Goal: Navigation & Orientation: Find specific page/section

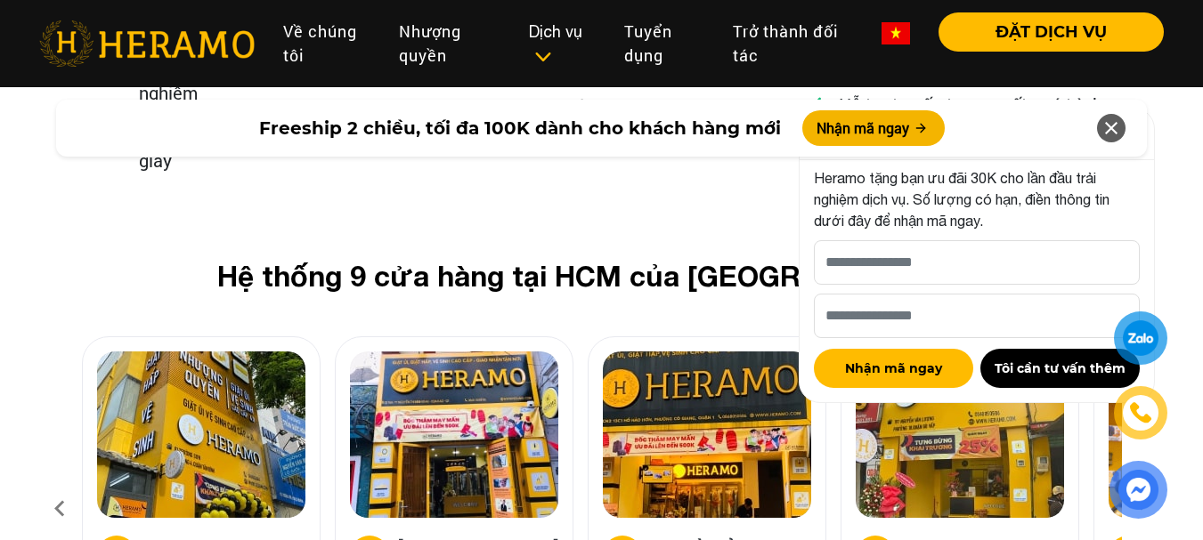
scroll to position [7033, 0]
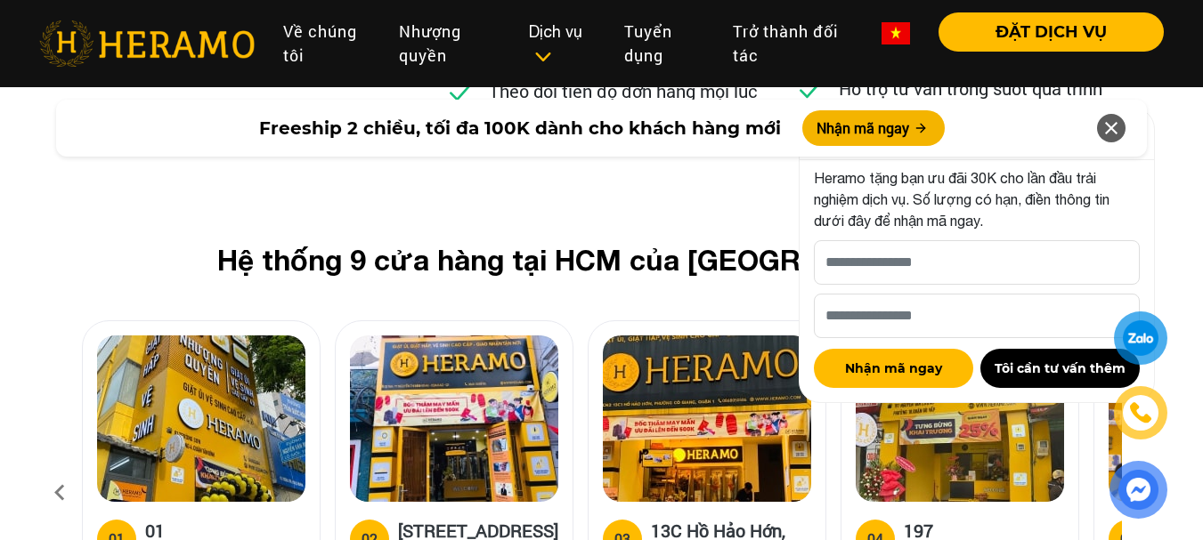
click at [1114, 121] on icon at bounding box center [1110, 128] width 21 height 32
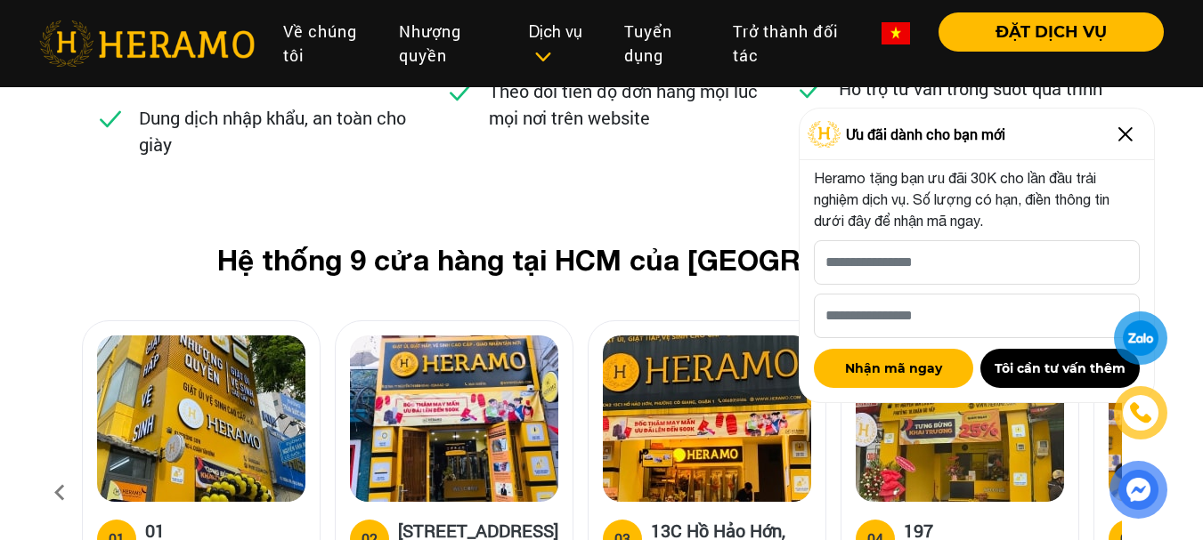
click at [1127, 137] on img at bounding box center [1125, 134] width 28 height 28
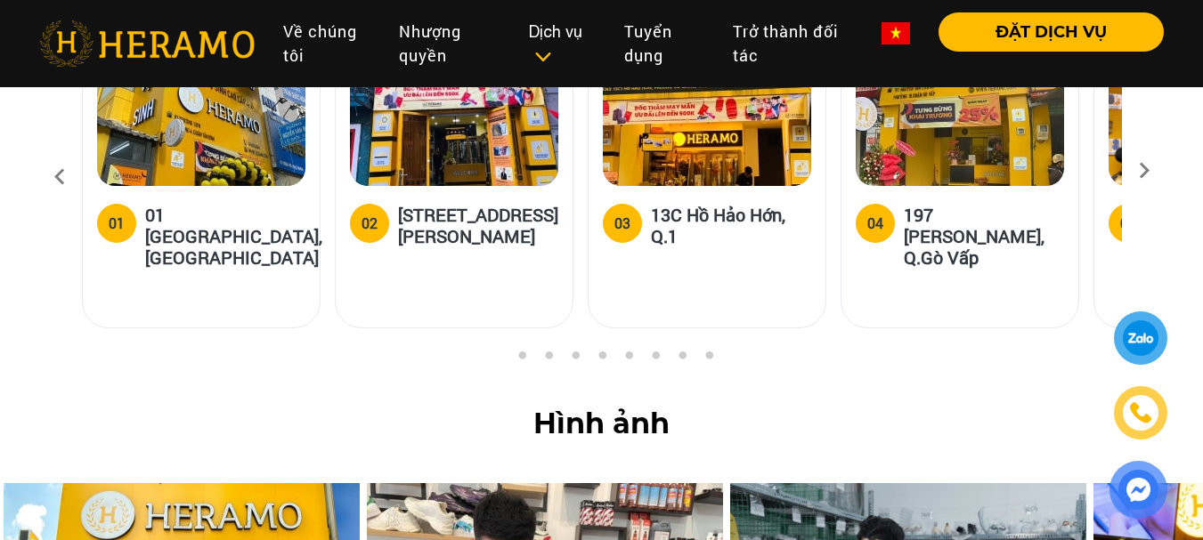
scroll to position [7122, 0]
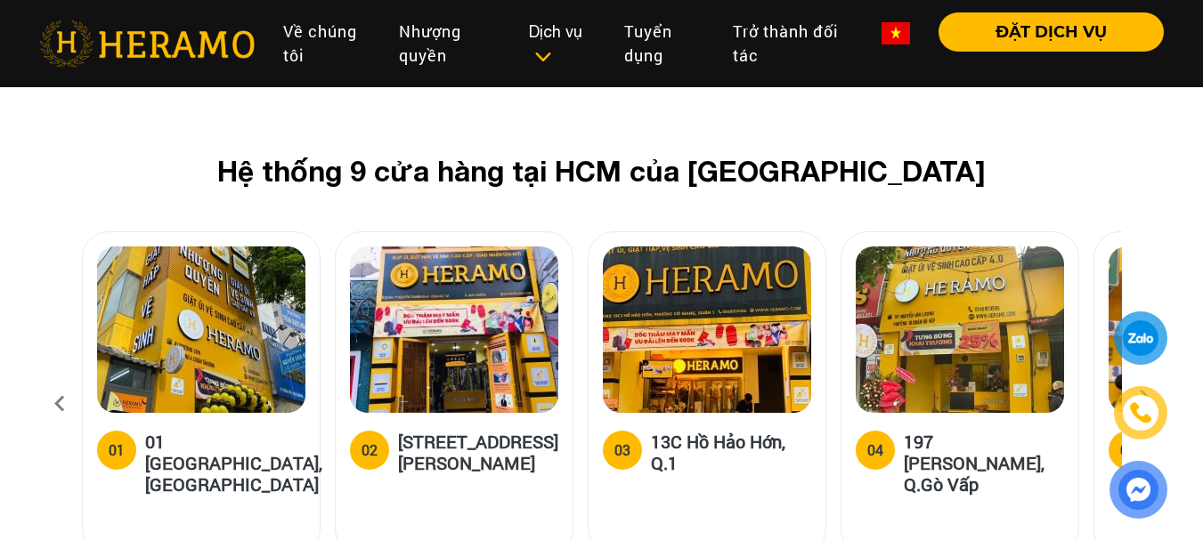
click at [1141, 398] on icon at bounding box center [1144, 404] width 32 height 12
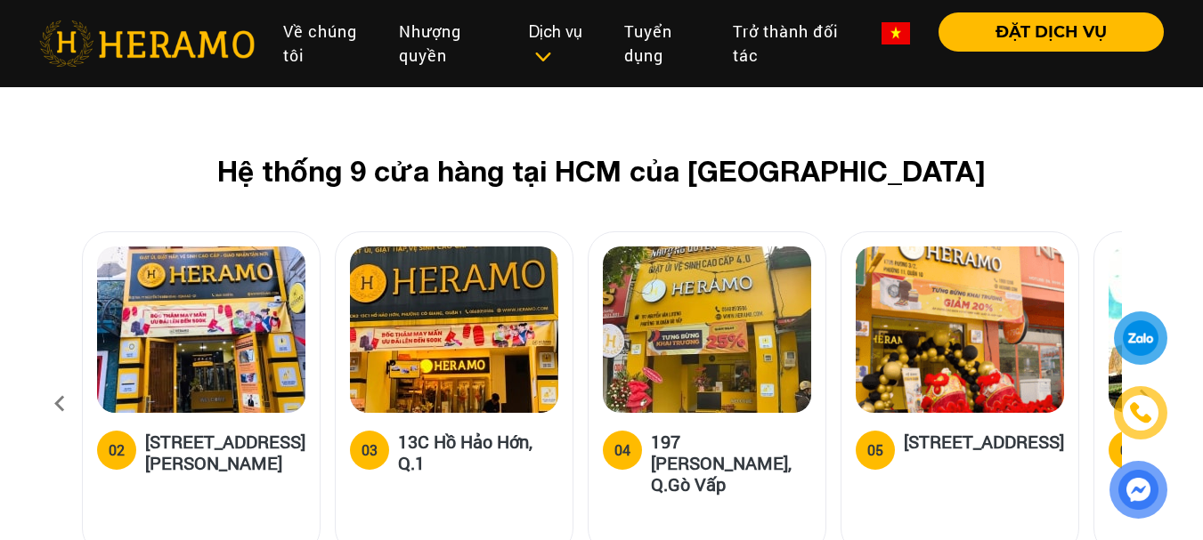
click at [1141, 398] on icon at bounding box center [1144, 404] width 32 height 12
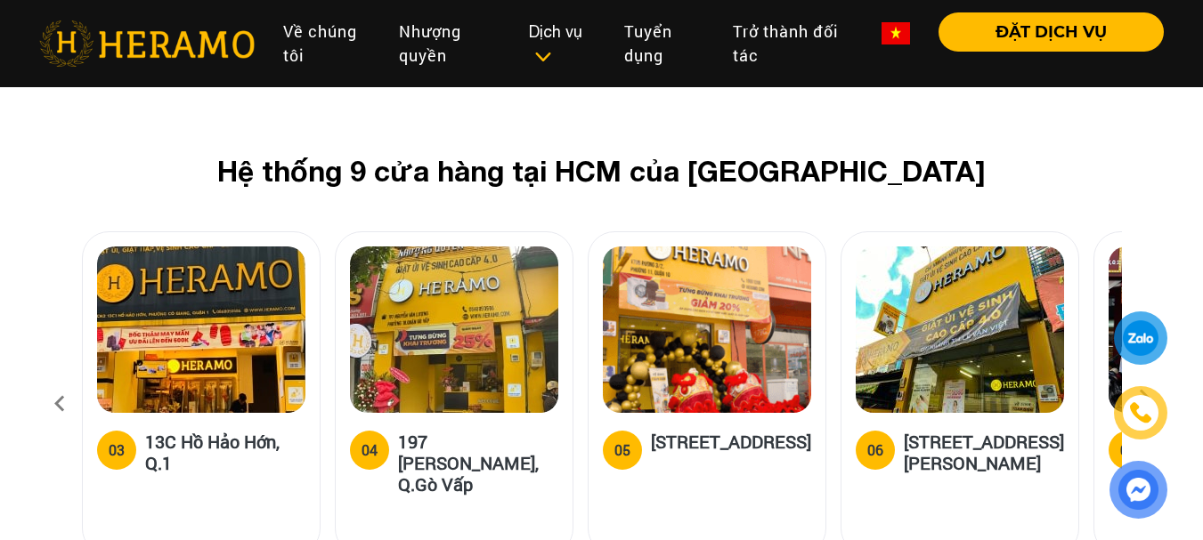
click at [1141, 398] on icon at bounding box center [1144, 404] width 32 height 12
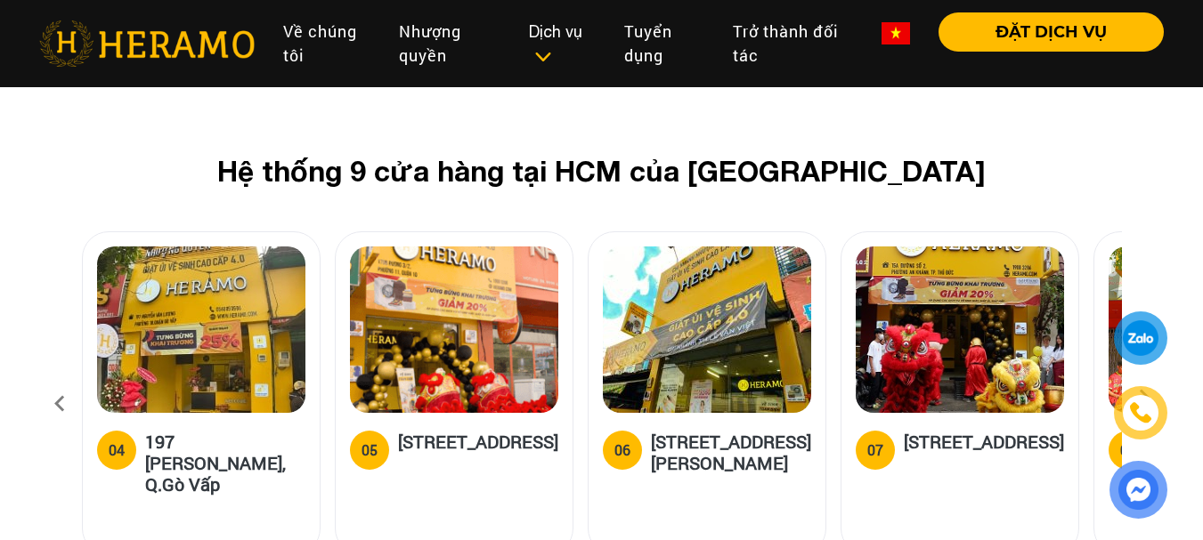
click at [1141, 398] on icon at bounding box center [1144, 404] width 32 height 12
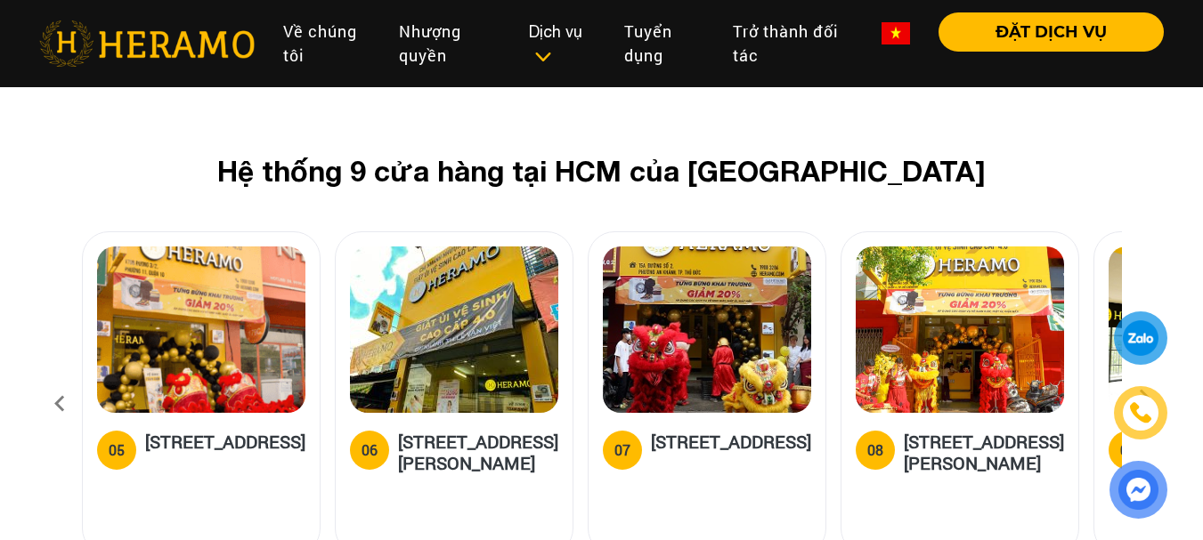
click at [1141, 398] on icon at bounding box center [1144, 404] width 32 height 12
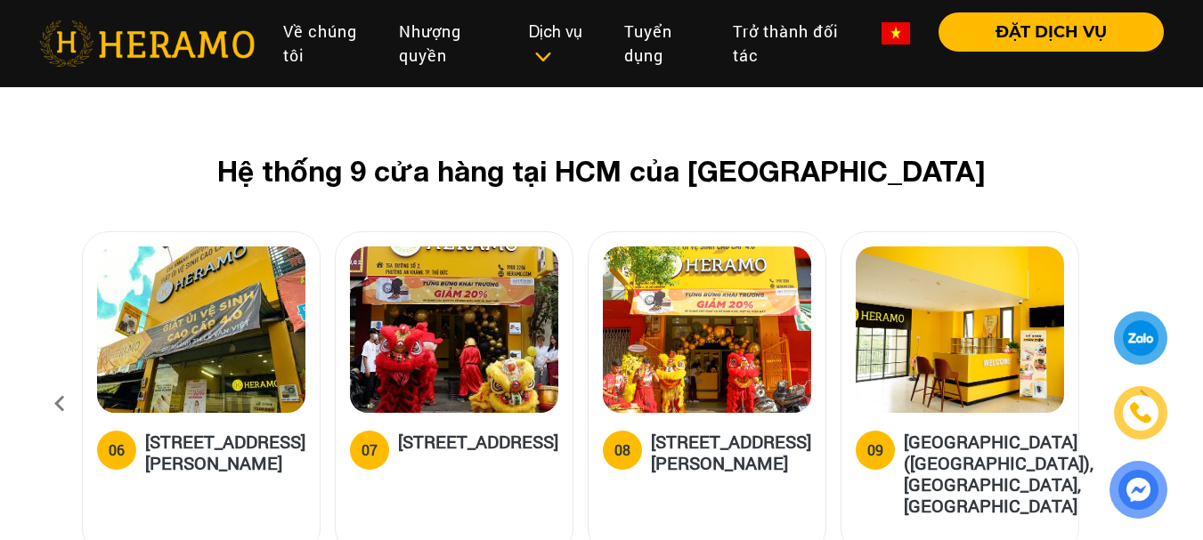
click at [1141, 398] on icon at bounding box center [1144, 404] width 32 height 12
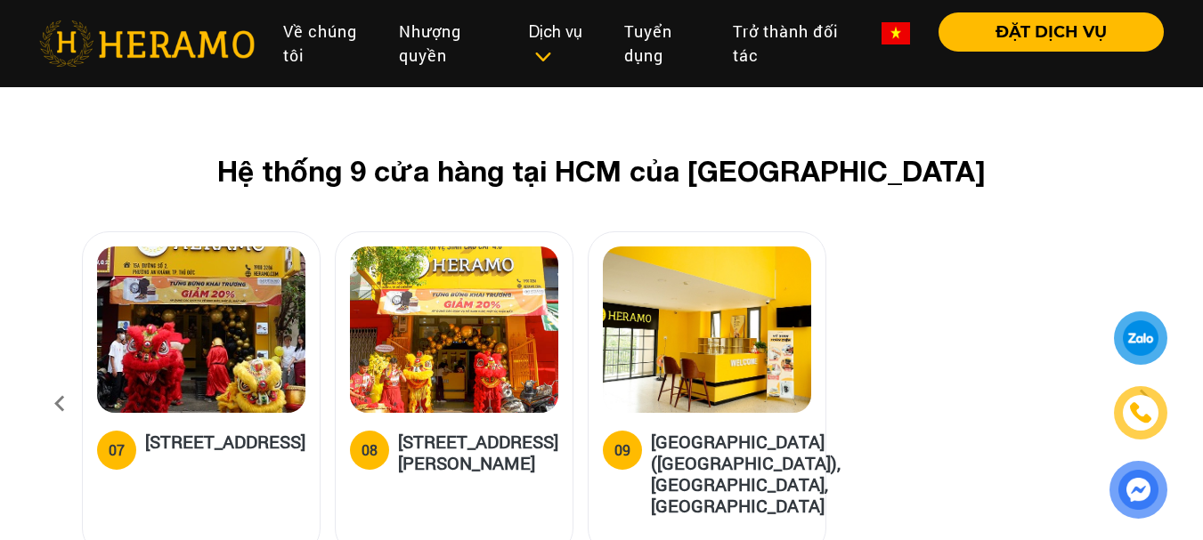
click at [1147, 398] on icon at bounding box center [1144, 404] width 32 height 12
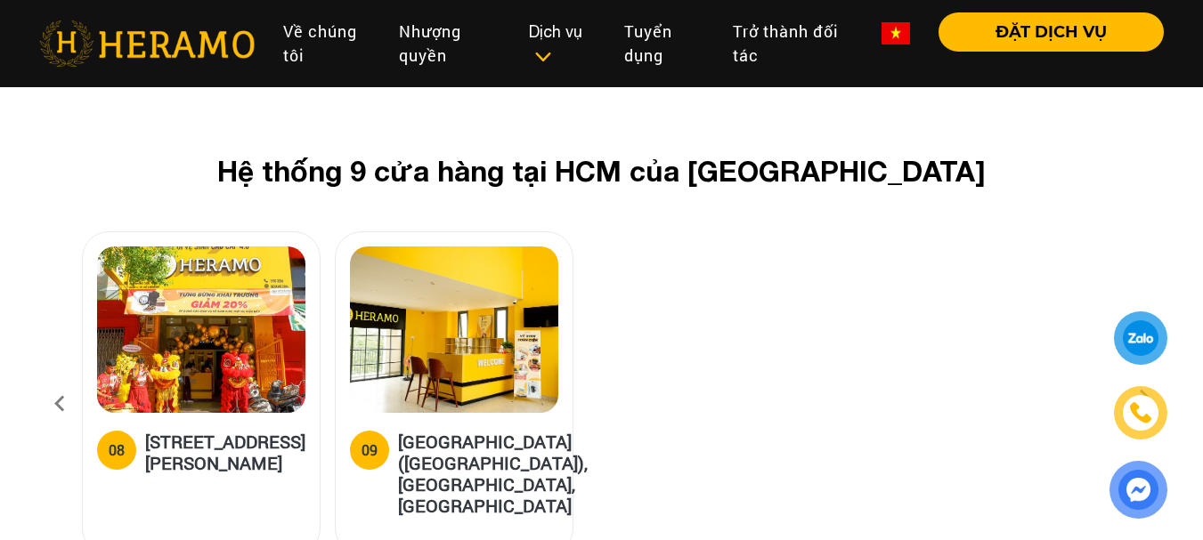
click at [1147, 398] on icon at bounding box center [1144, 404] width 32 height 12
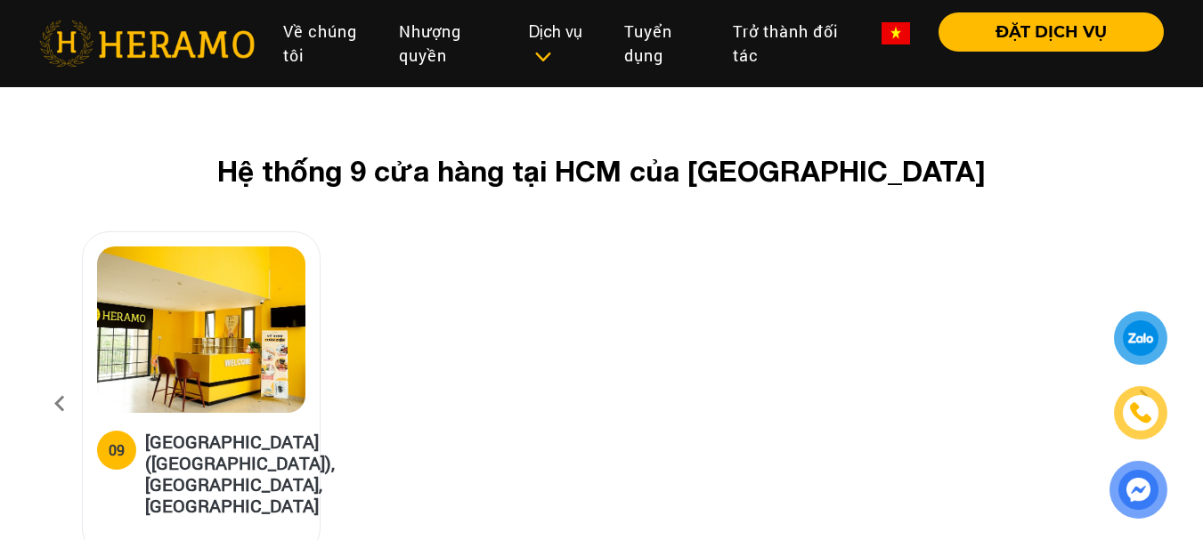
click at [1147, 398] on icon at bounding box center [1144, 404] width 32 height 12
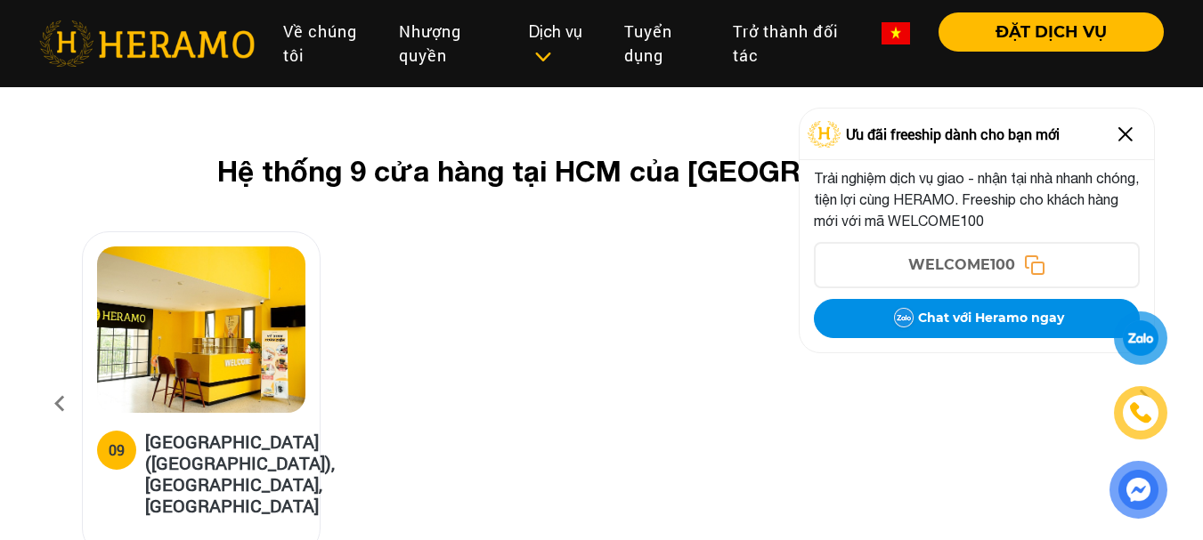
click at [55, 380] on icon at bounding box center [60, 404] width 32 height 48
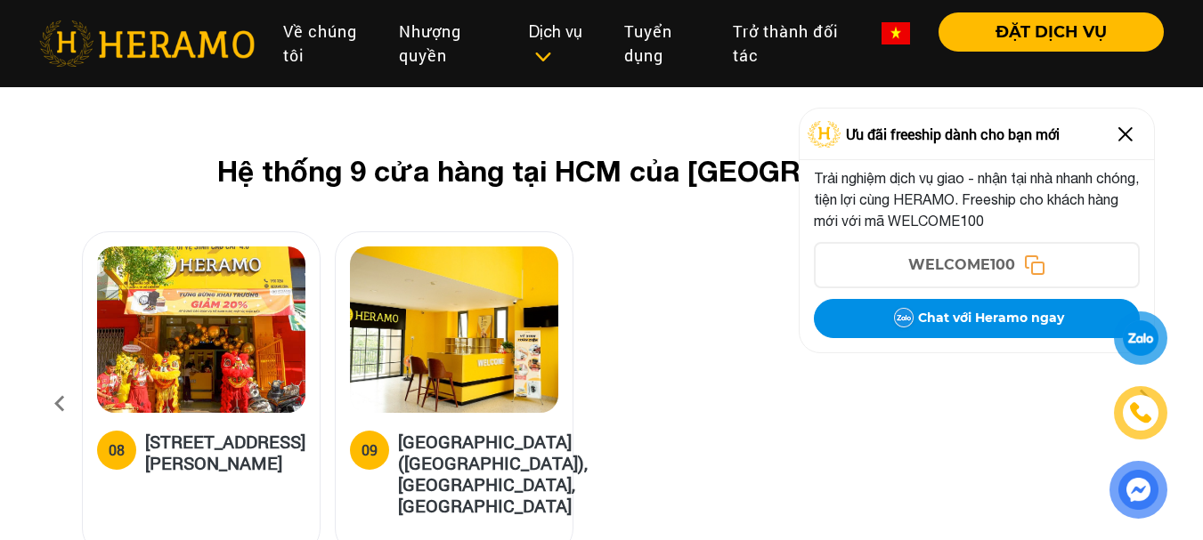
click at [55, 380] on icon at bounding box center [60, 404] width 32 height 48
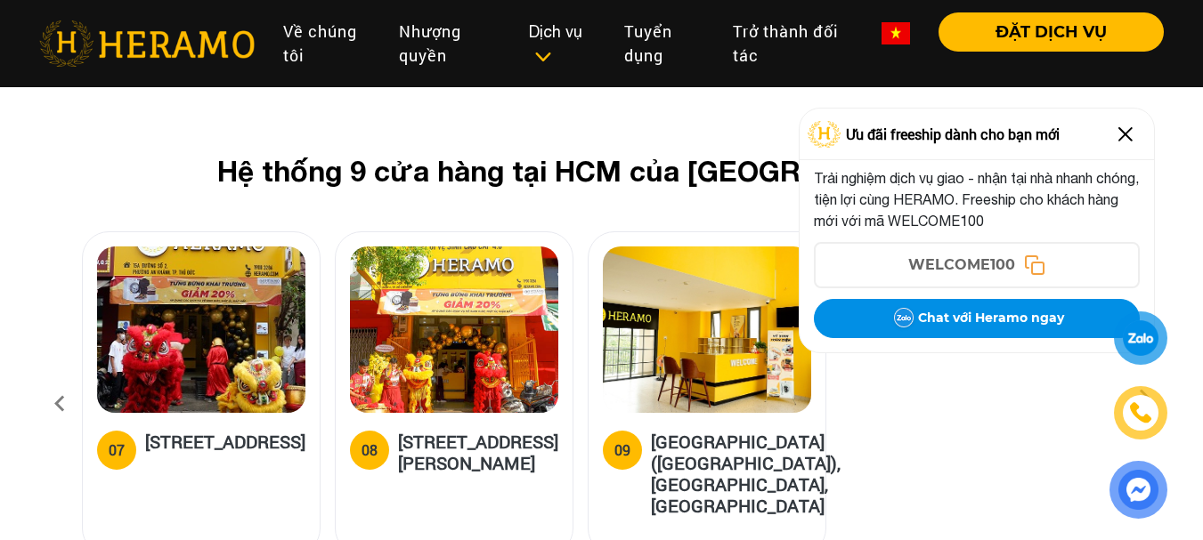
click at [55, 380] on icon at bounding box center [60, 404] width 32 height 48
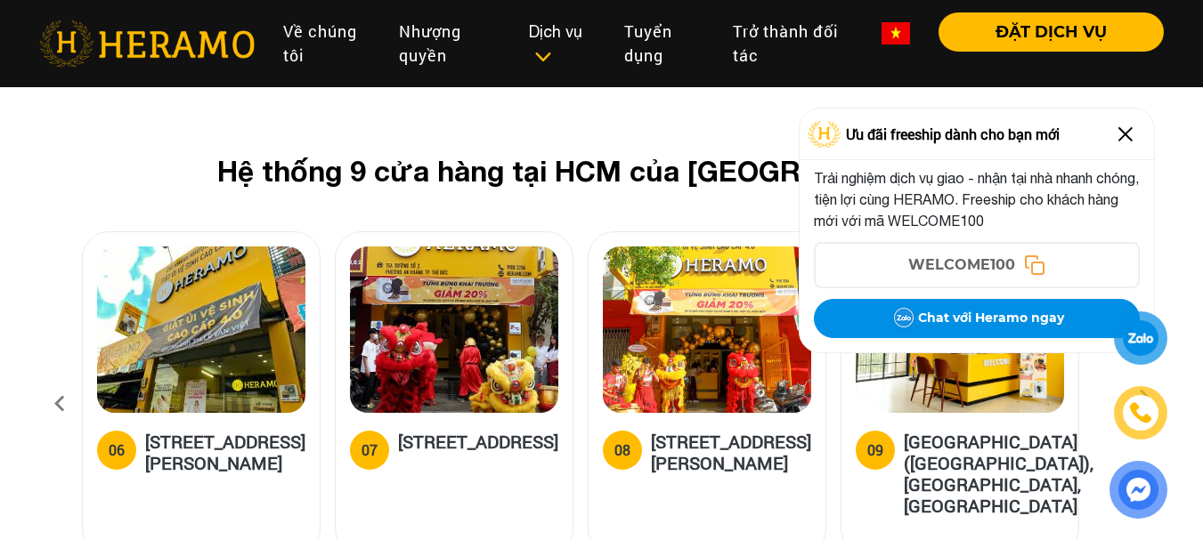
click at [55, 380] on icon at bounding box center [60, 404] width 32 height 48
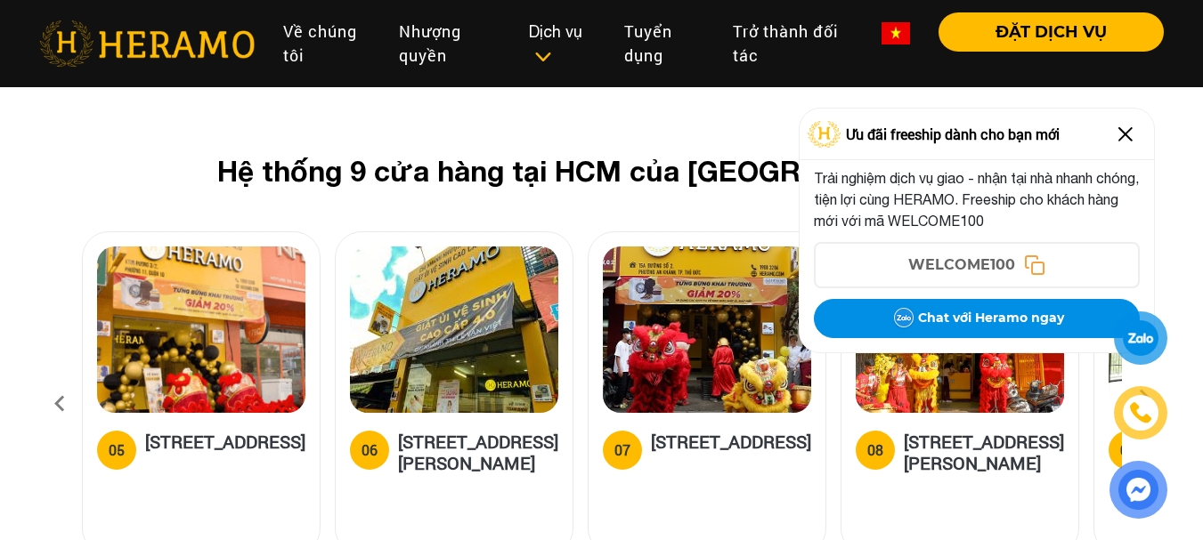
click at [55, 380] on icon at bounding box center [60, 404] width 32 height 48
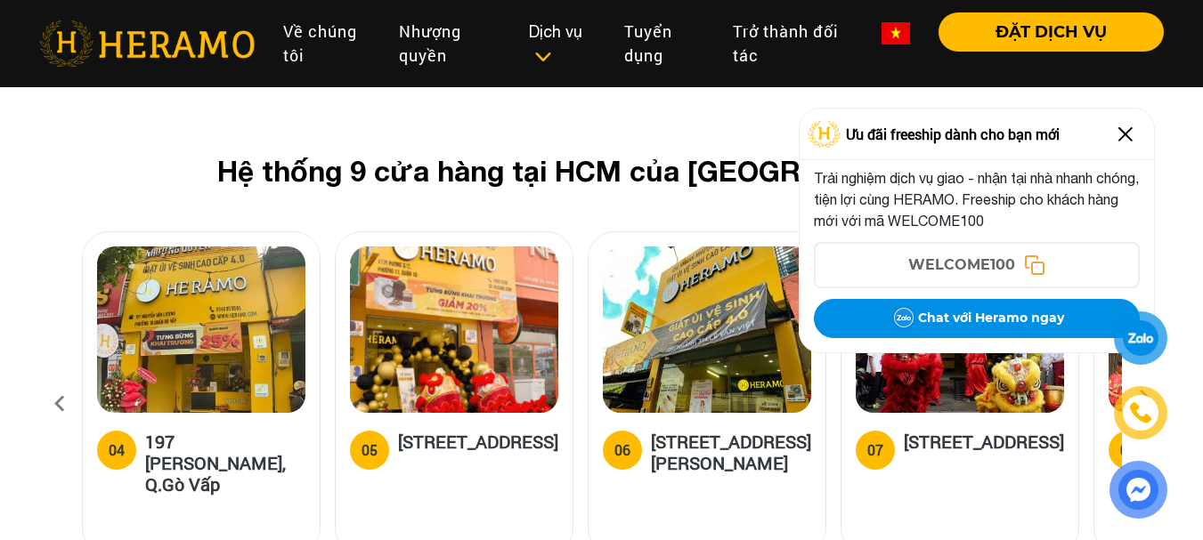
click at [53, 380] on icon at bounding box center [60, 404] width 32 height 48
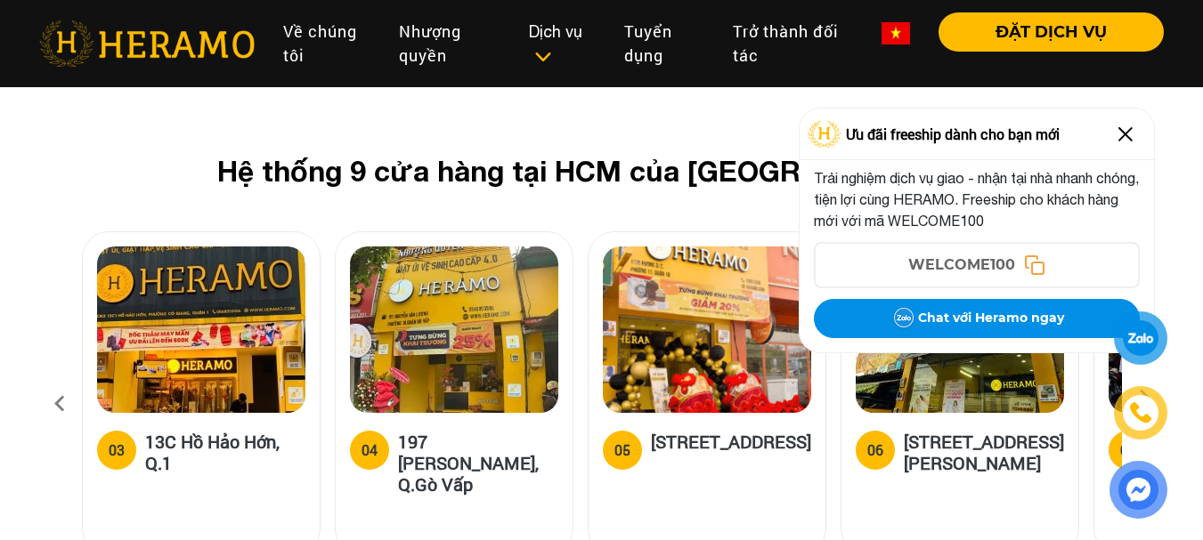
click at [53, 380] on icon at bounding box center [60, 404] width 32 height 48
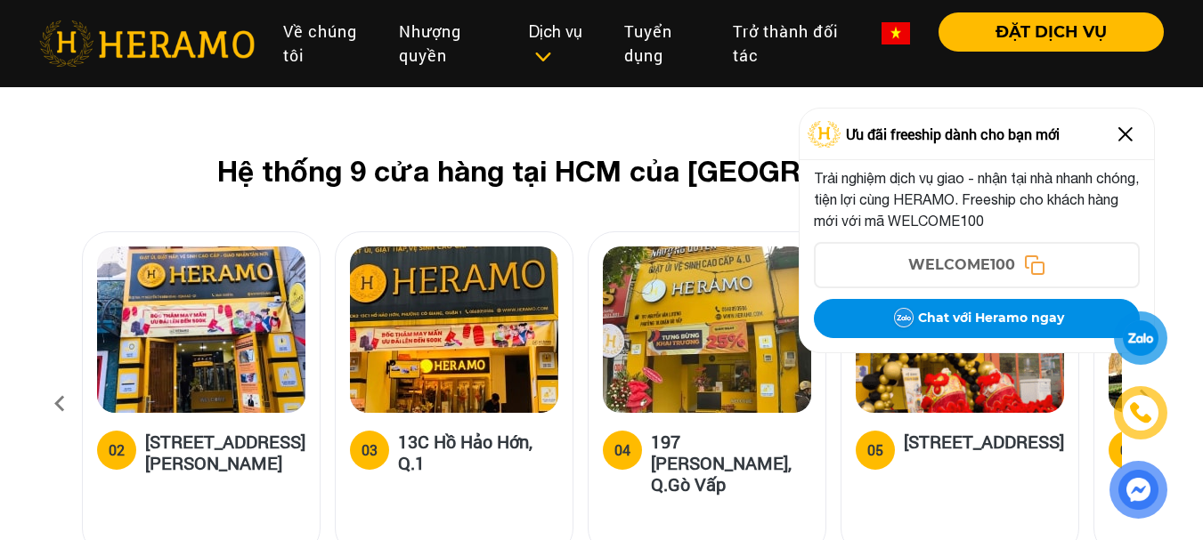
click at [53, 380] on icon at bounding box center [60, 404] width 32 height 48
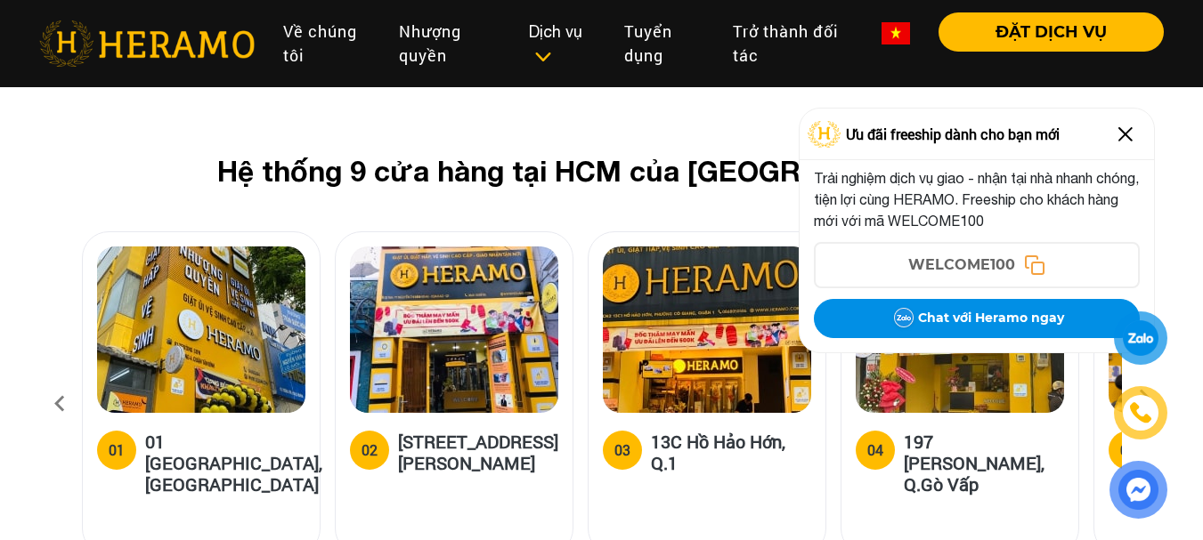
click at [1120, 138] on img at bounding box center [1125, 134] width 28 height 28
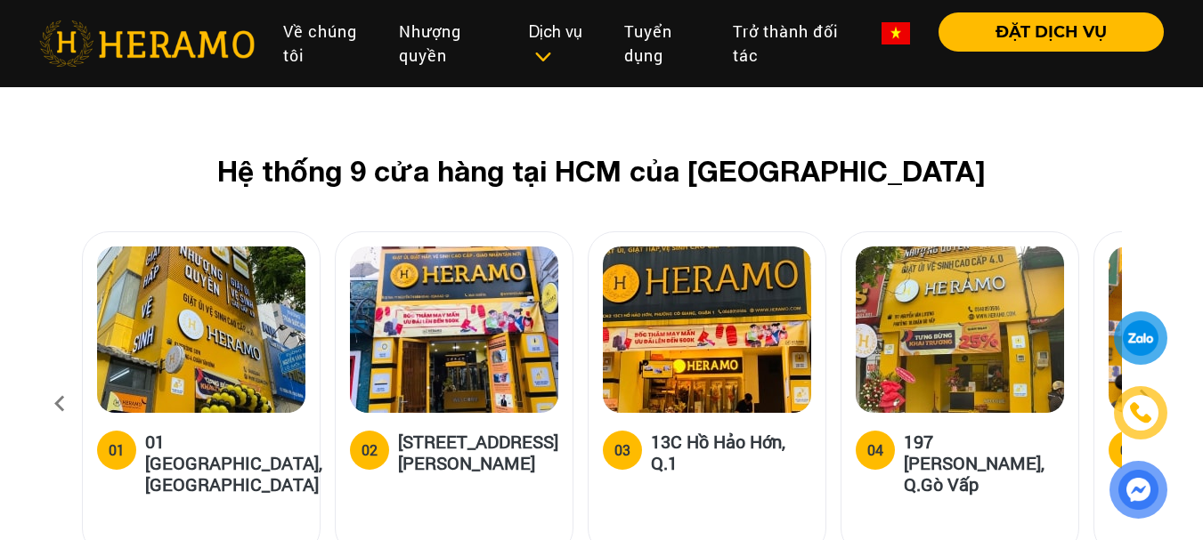
click at [1141, 398] on icon at bounding box center [1144, 404] width 32 height 12
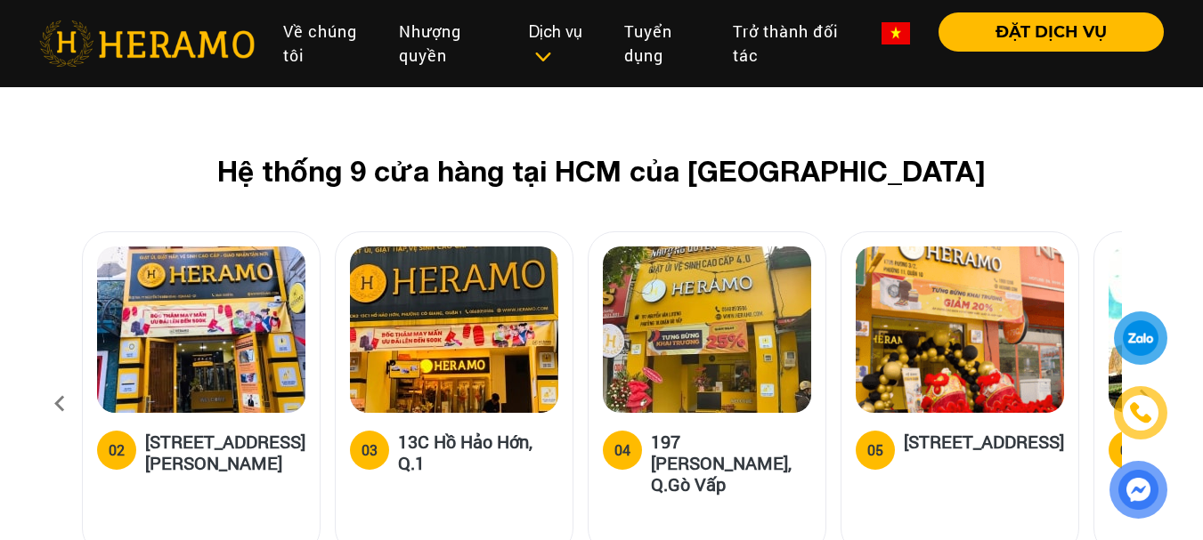
click at [1141, 398] on icon at bounding box center [1144, 404] width 32 height 12
